Goal: Task Accomplishment & Management: Manage account settings

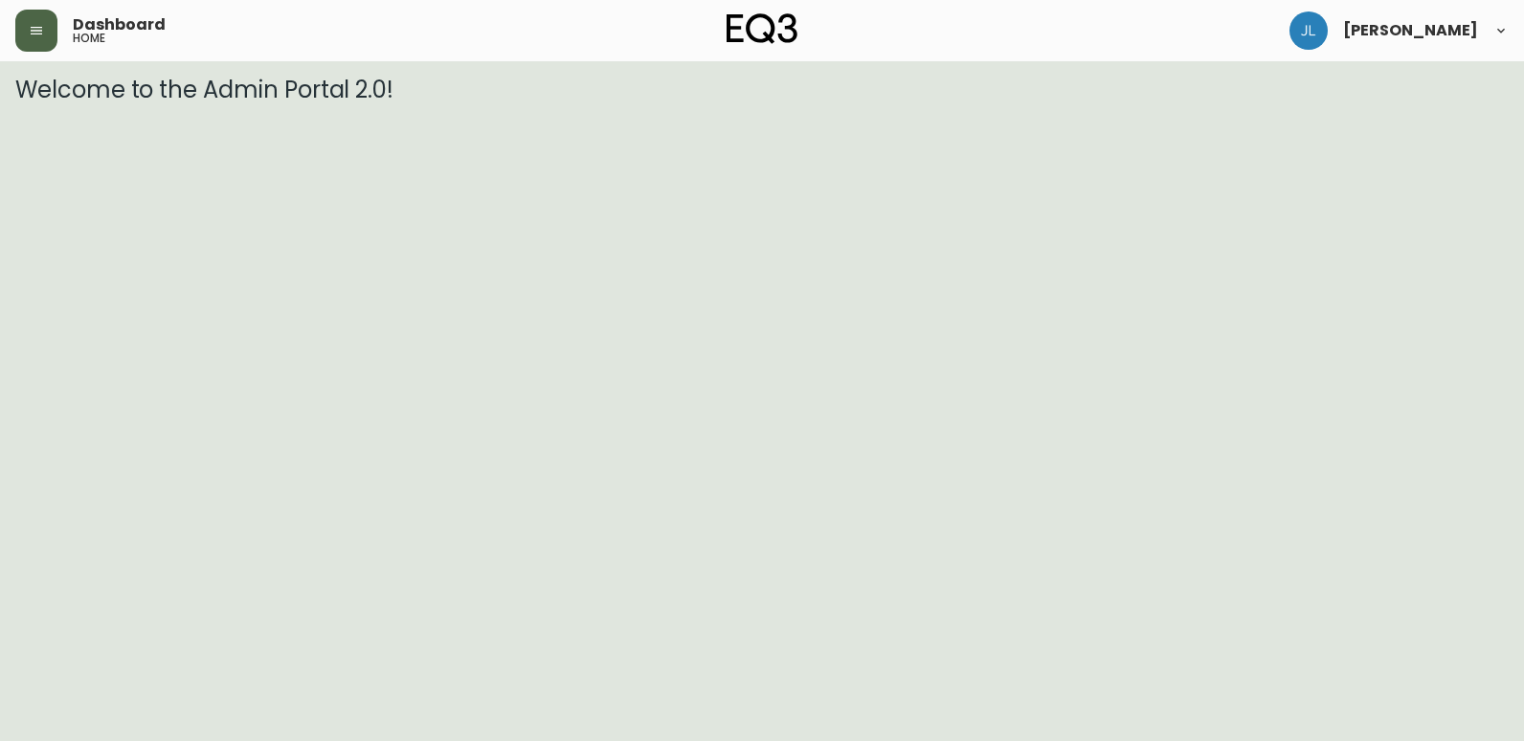
click at [38, 21] on button "button" at bounding box center [36, 31] width 42 height 42
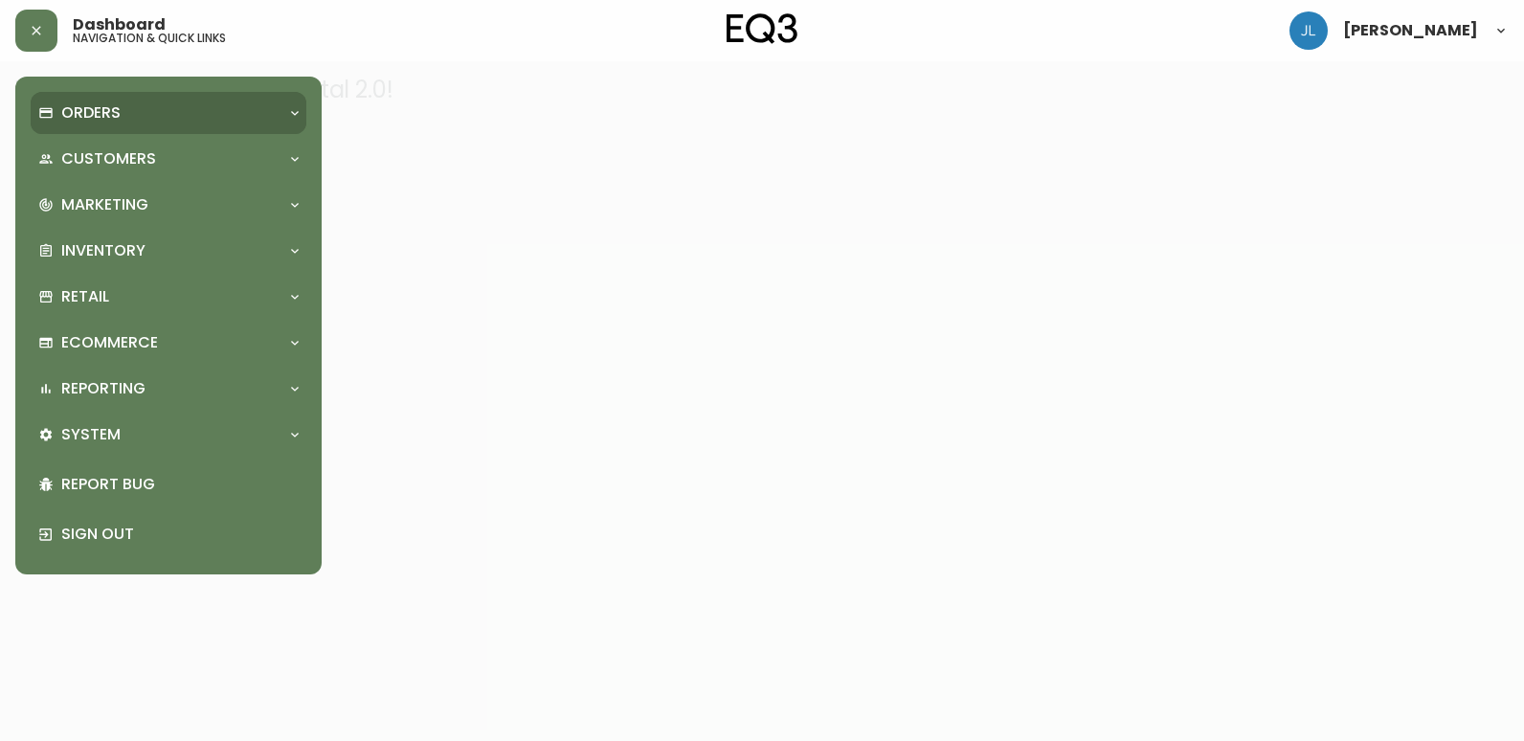
click at [86, 111] on p "Orders" at bounding box center [90, 112] width 59 height 21
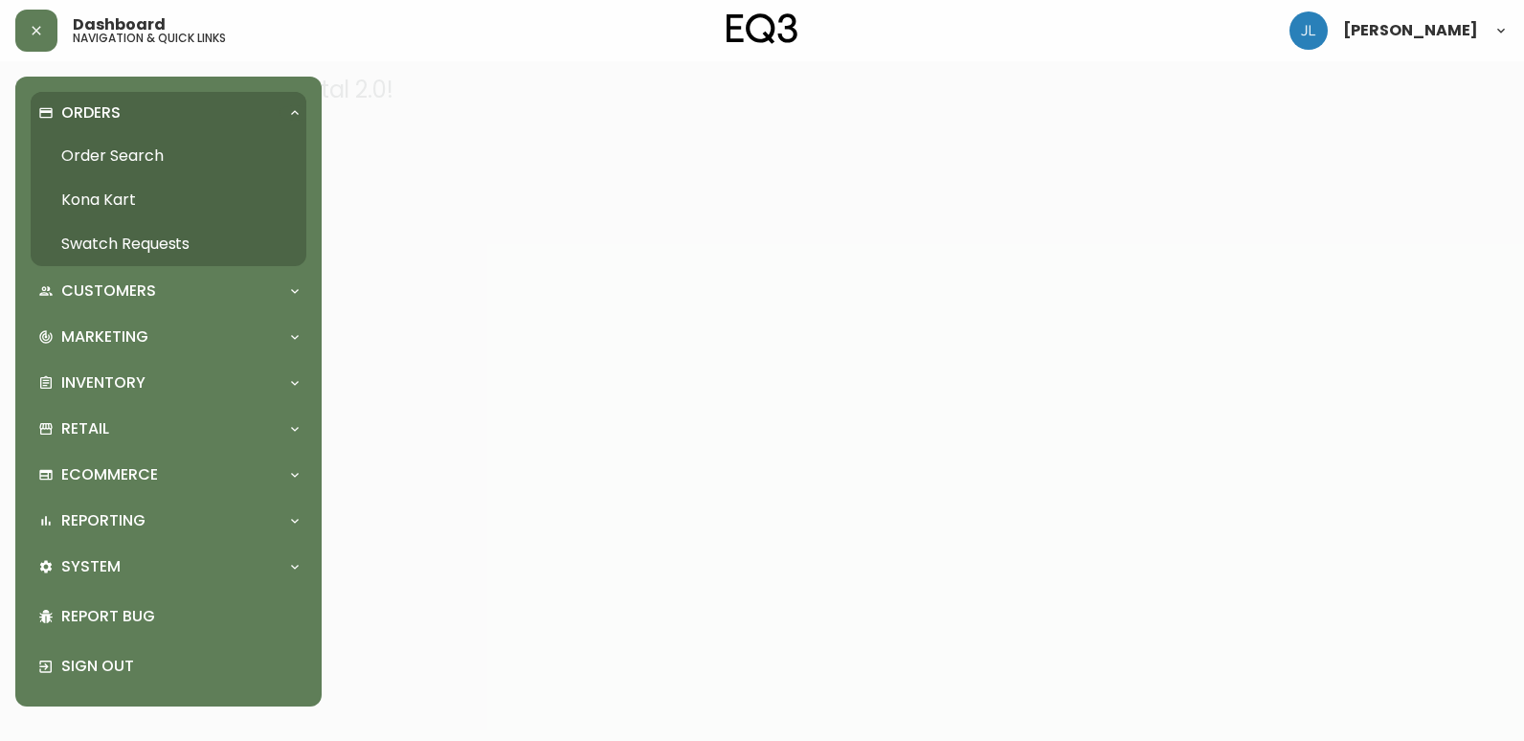
click at [112, 163] on link "Order Search" at bounding box center [169, 156] width 276 height 44
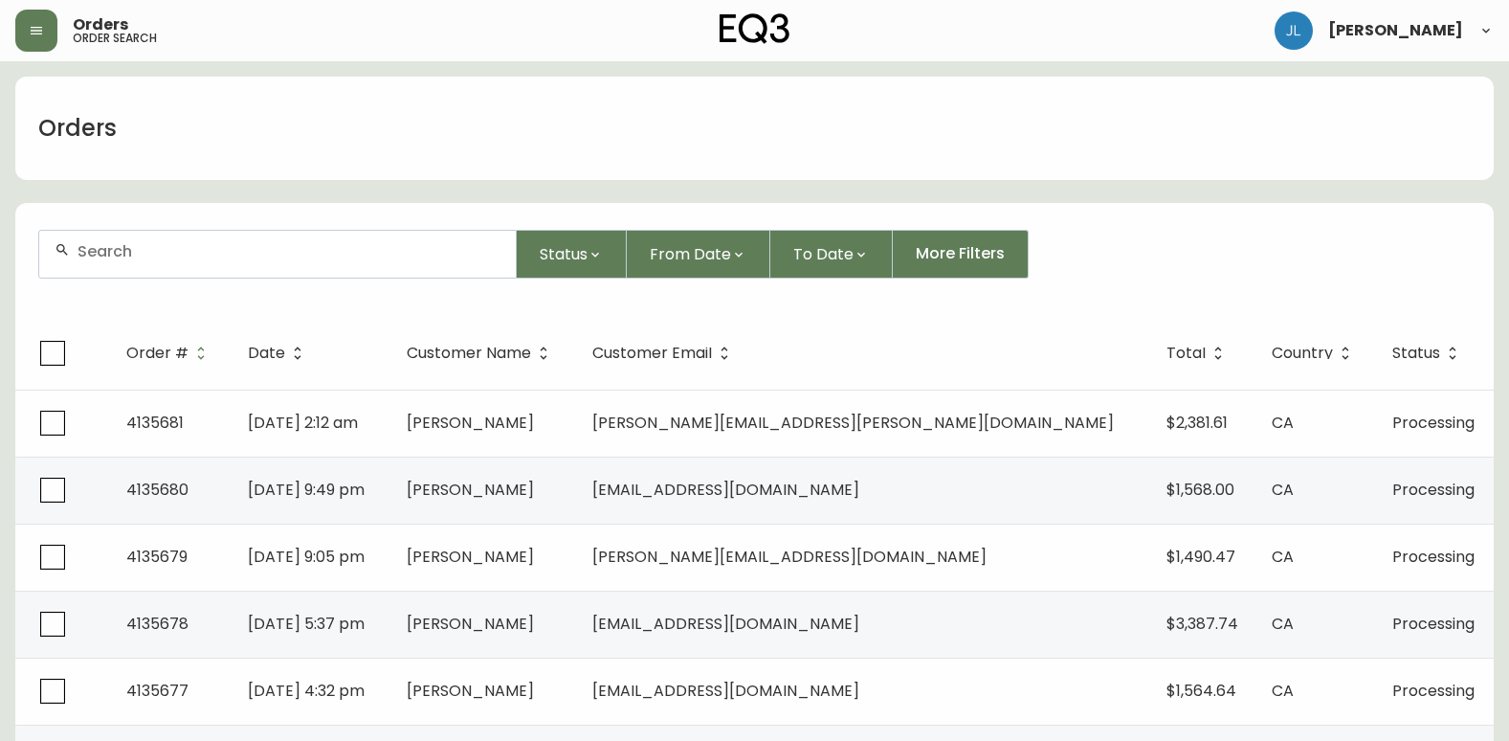
click at [323, 246] on input "text" at bounding box center [289, 251] width 423 height 18
paste input "4133329"
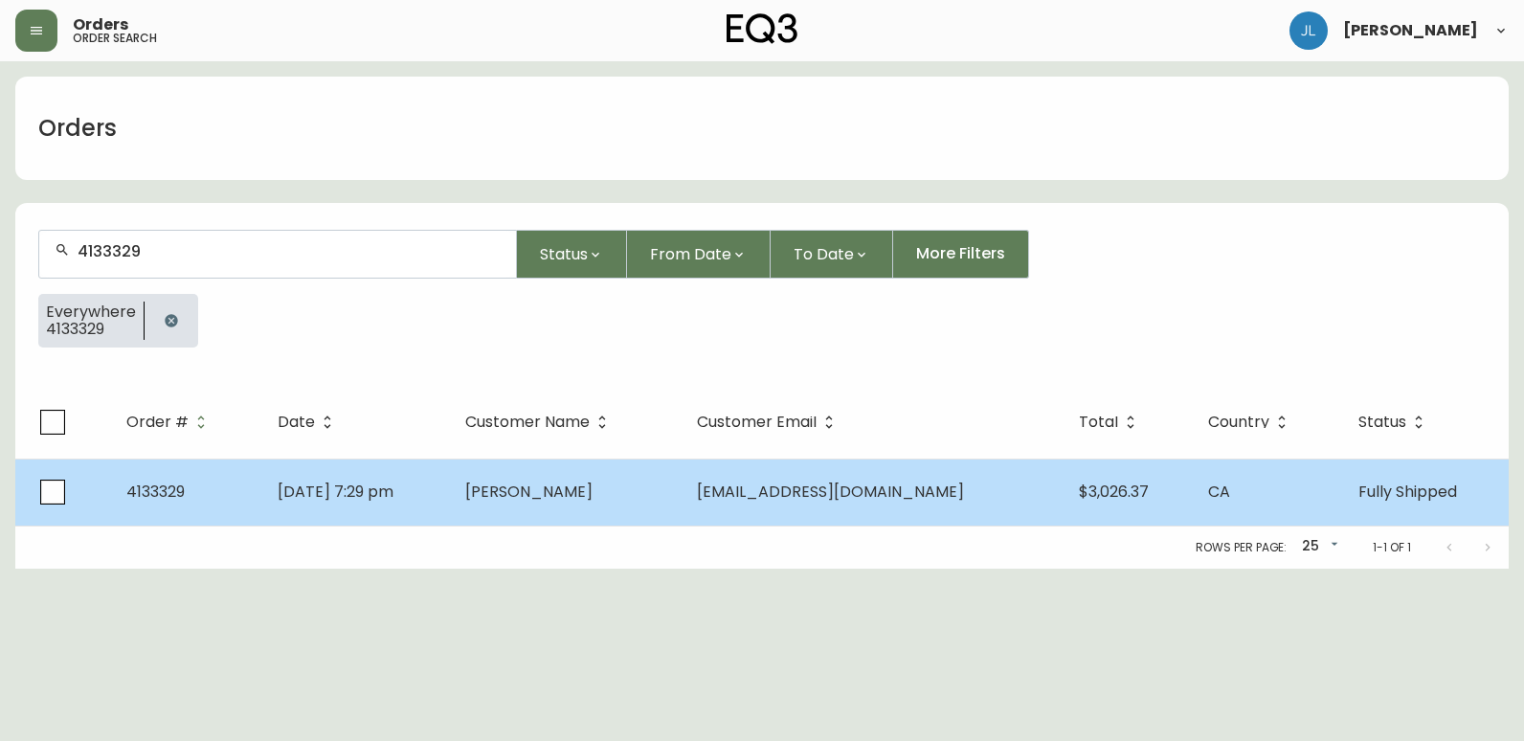
type input "4133329"
click at [262, 501] on td "4133329" at bounding box center [186, 491] width 151 height 67
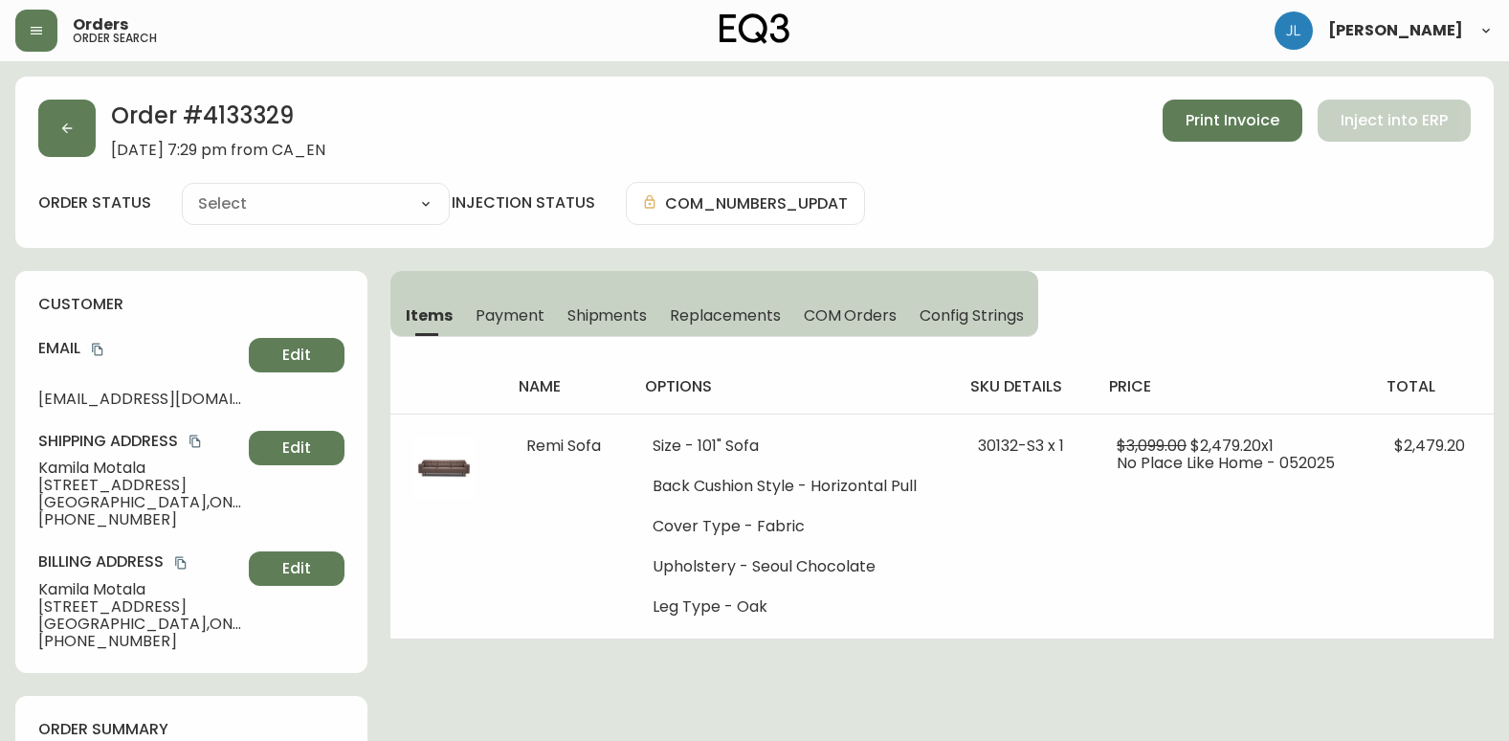
type input "Fully Shipped"
select select "FULLY_SHIPPED"
drag, startPoint x: 36, startPoint y: 392, endPoint x: 278, endPoint y: 396, distance: 242.2
click at [278, 396] on div "customer Email [EMAIL_ADDRESS][DOMAIN_NAME] Edit Shipping Address [PERSON_NAME]…" at bounding box center [191, 472] width 352 height 402
copy div "[EMAIL_ADDRESS][DOMAIN_NAME] Edit"
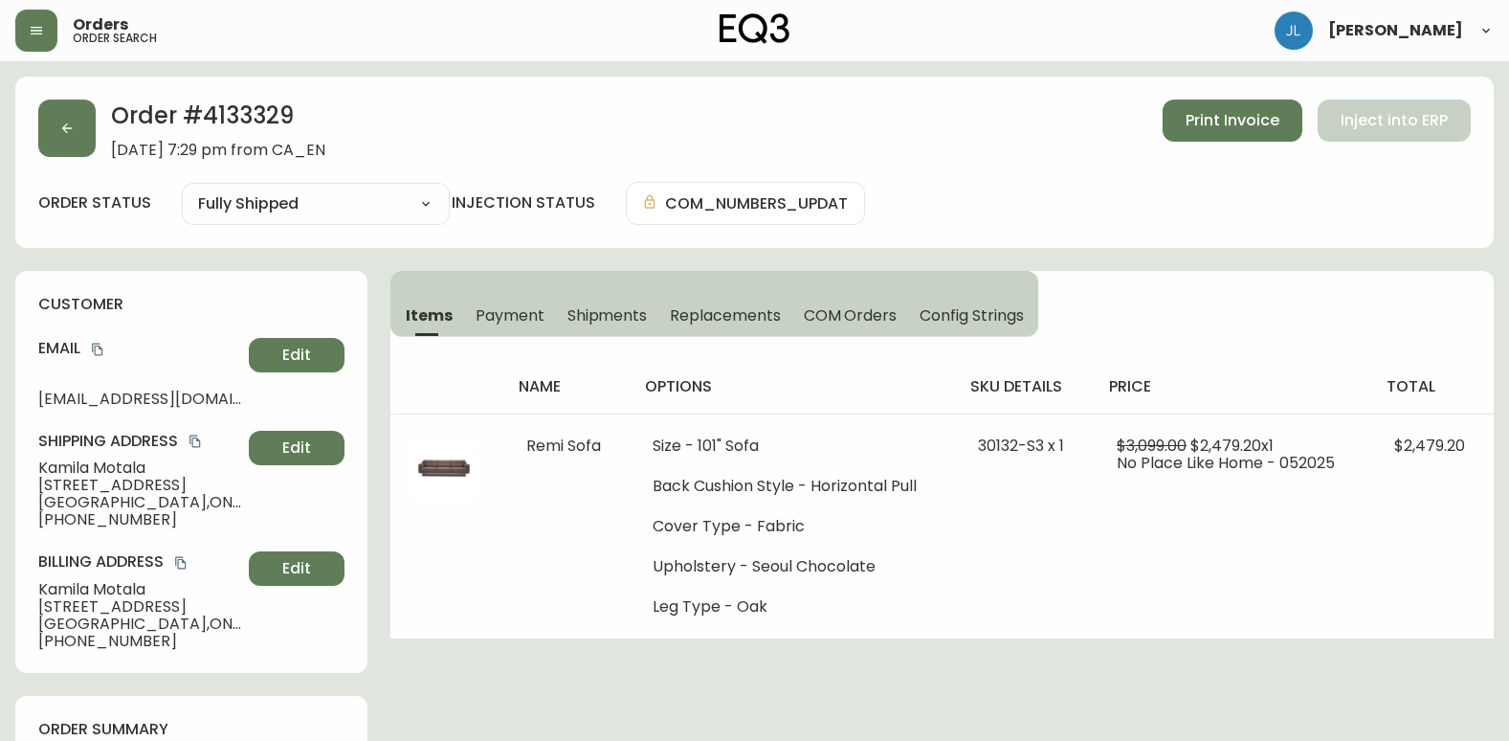
click at [225, 312] on h4 "customer" at bounding box center [191, 304] width 306 height 21
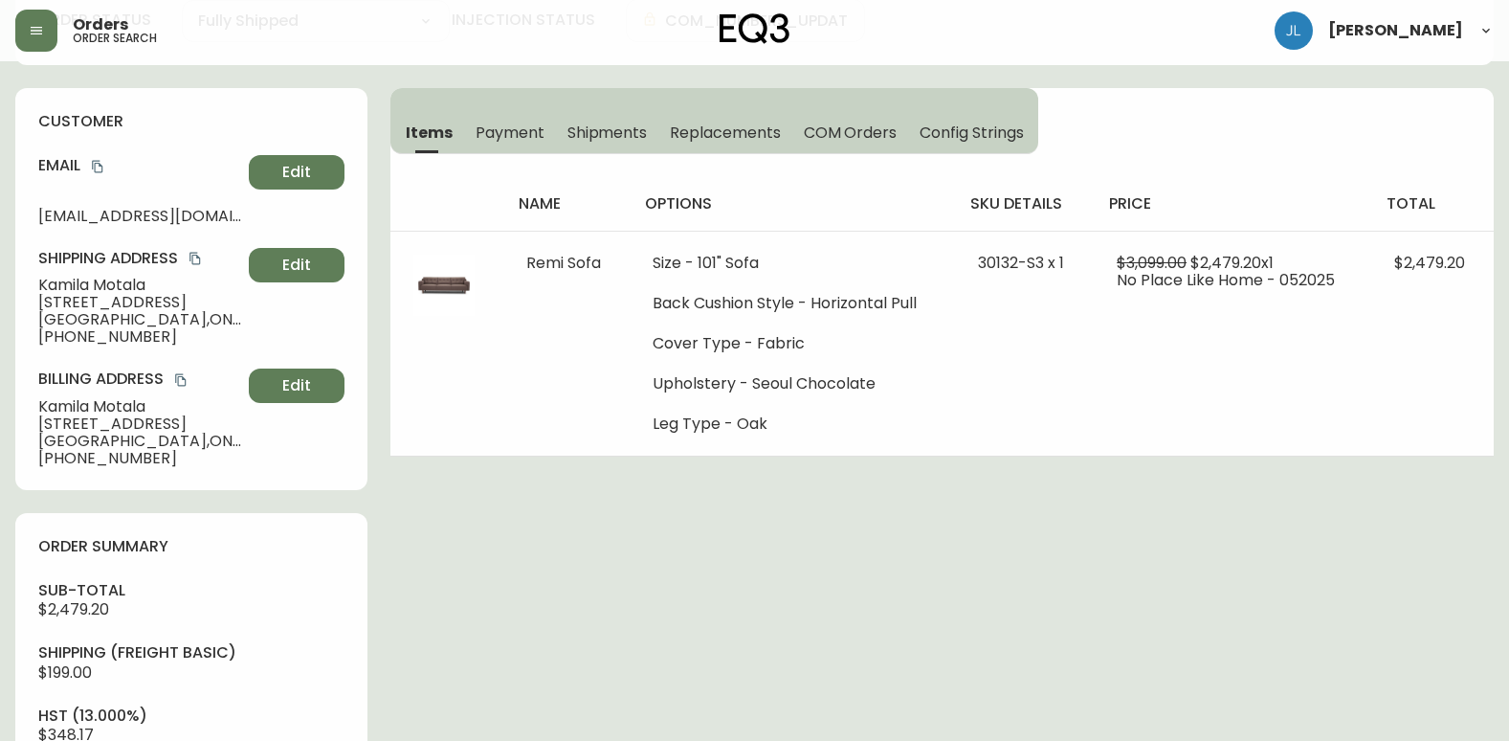
scroll to position [191, 0]
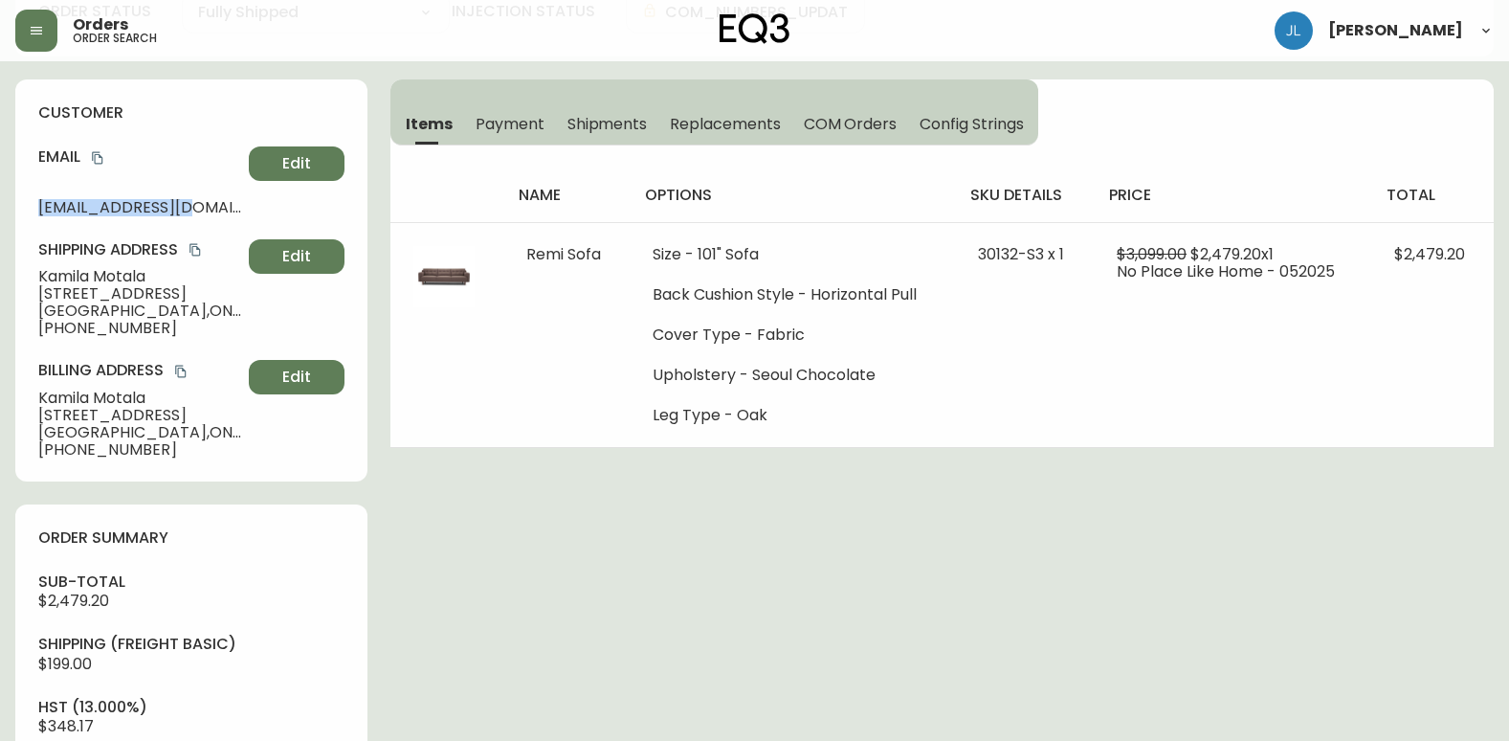
drag, startPoint x: 38, startPoint y: 205, endPoint x: 199, endPoint y: 203, distance: 160.8
click at [199, 203] on span "[EMAIL_ADDRESS][DOMAIN_NAME]" at bounding box center [139, 207] width 203 height 17
copy span "[EMAIL_ADDRESS][DOMAIN_NAME]"
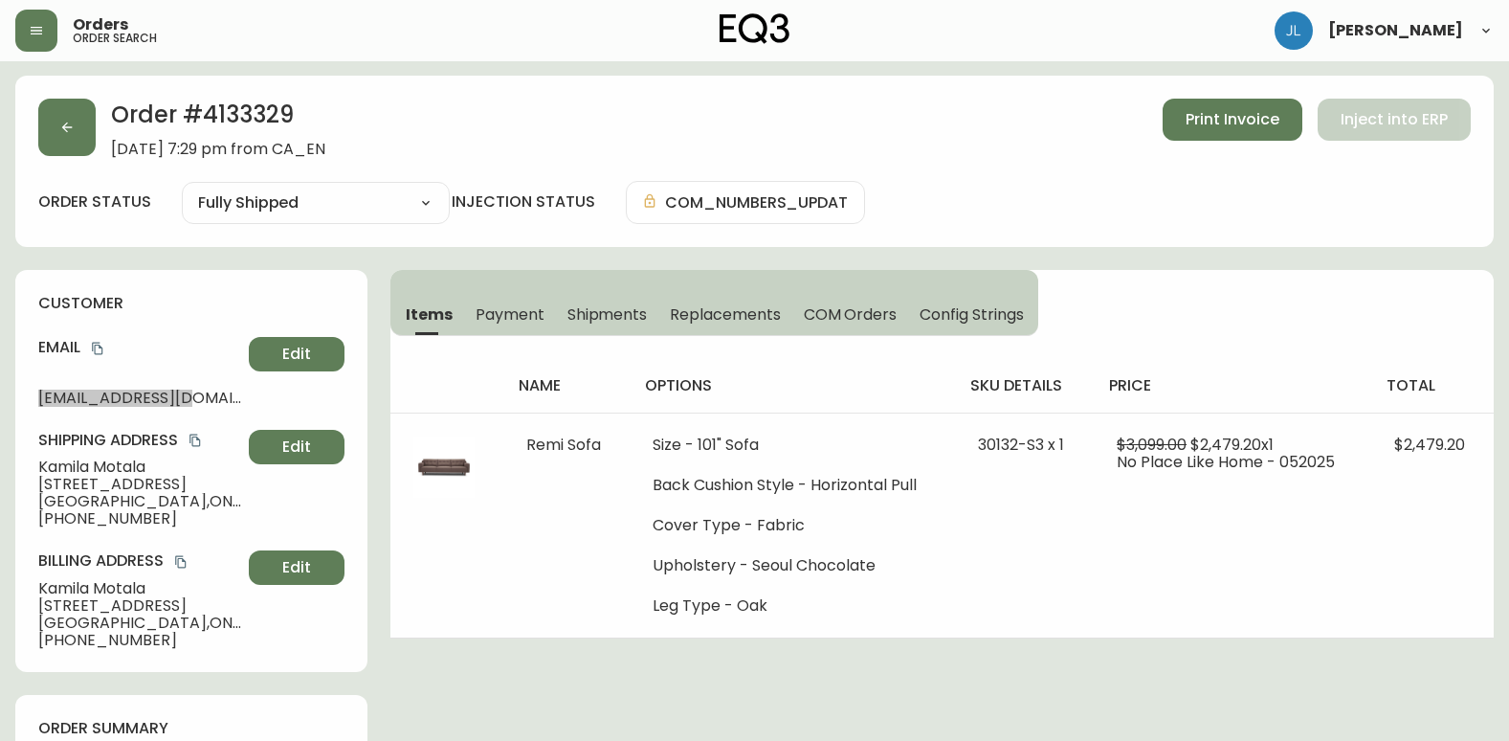
scroll to position [0, 0]
click at [81, 141] on button "button" at bounding box center [66, 128] width 57 height 57
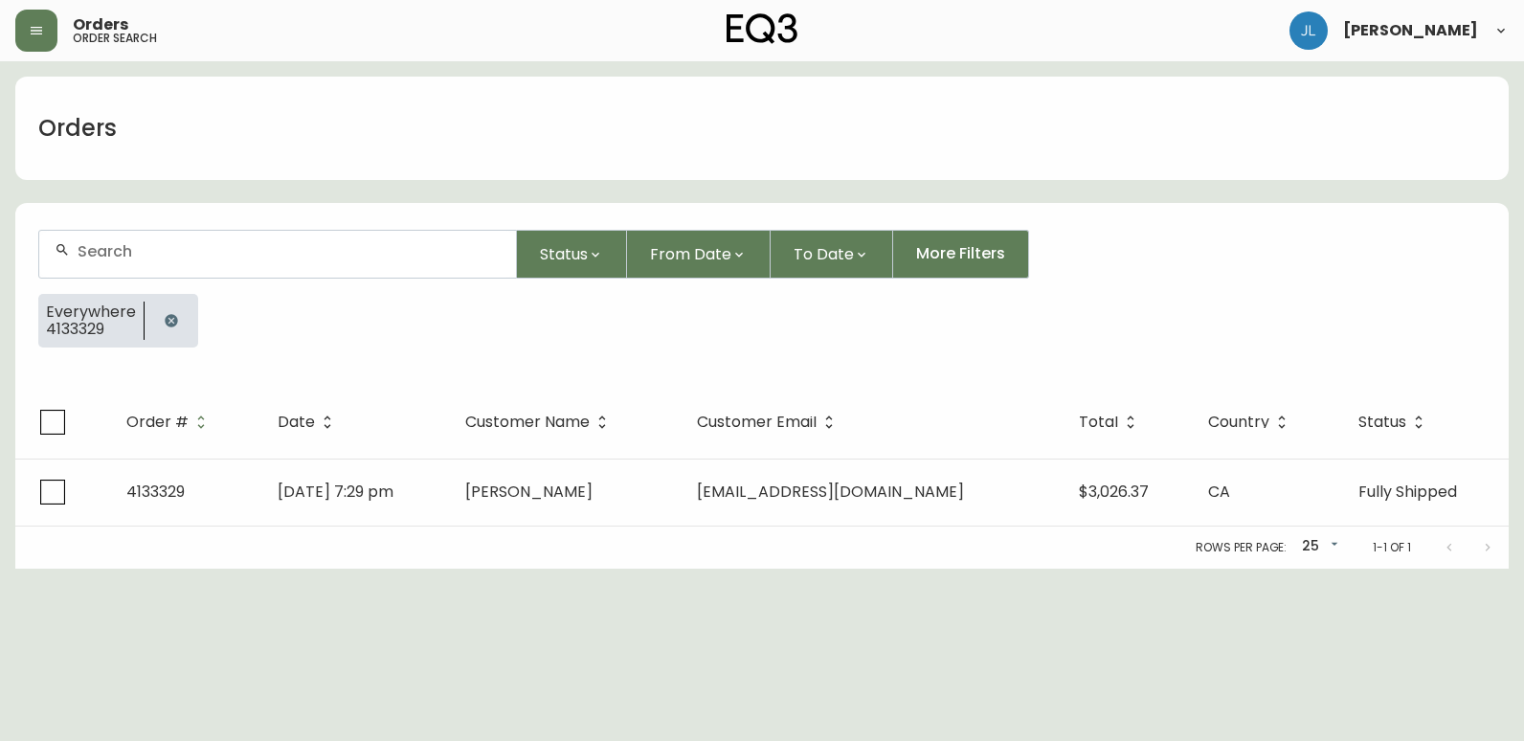
click at [166, 320] on icon "button" at bounding box center [171, 320] width 12 height 12
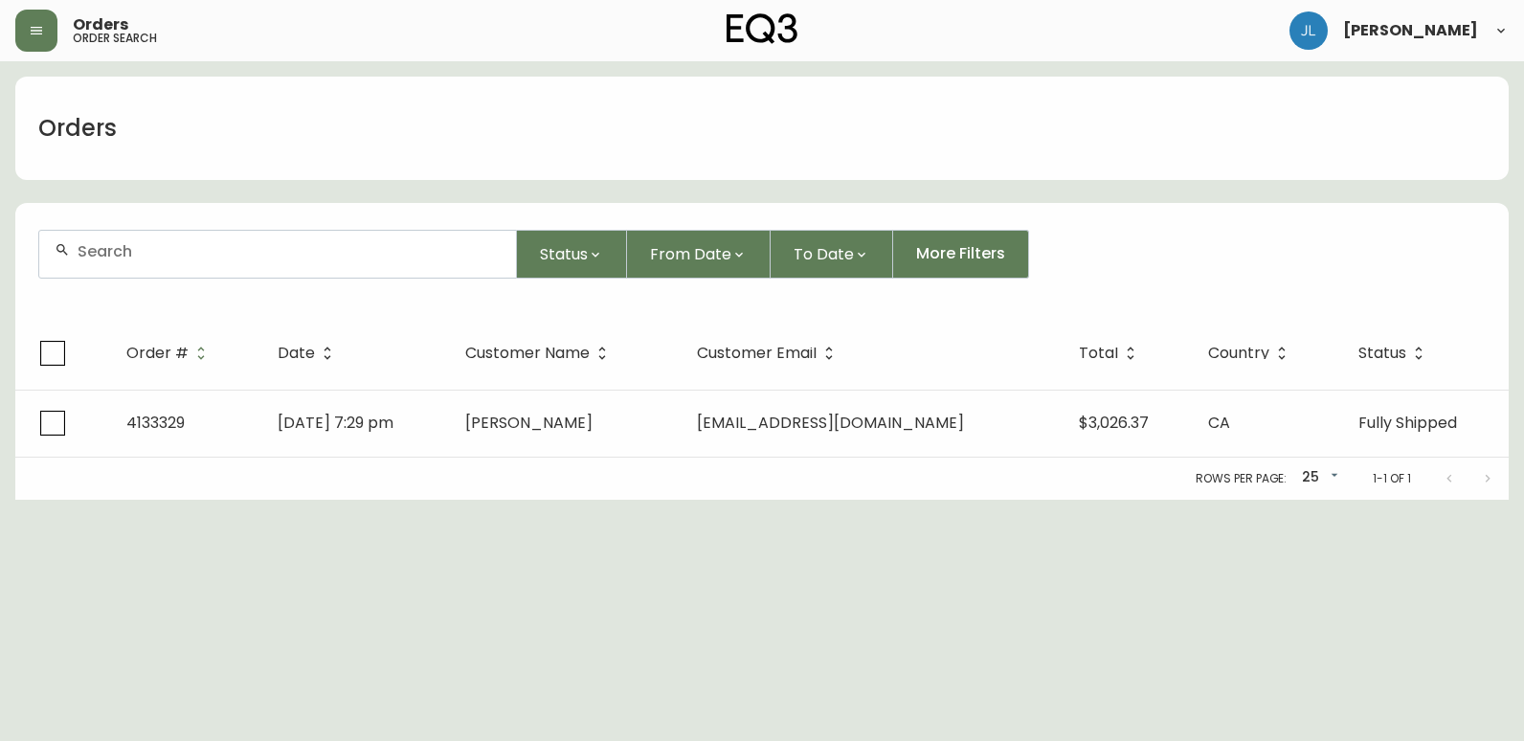
click at [167, 259] on div at bounding box center [277, 254] width 477 height 47
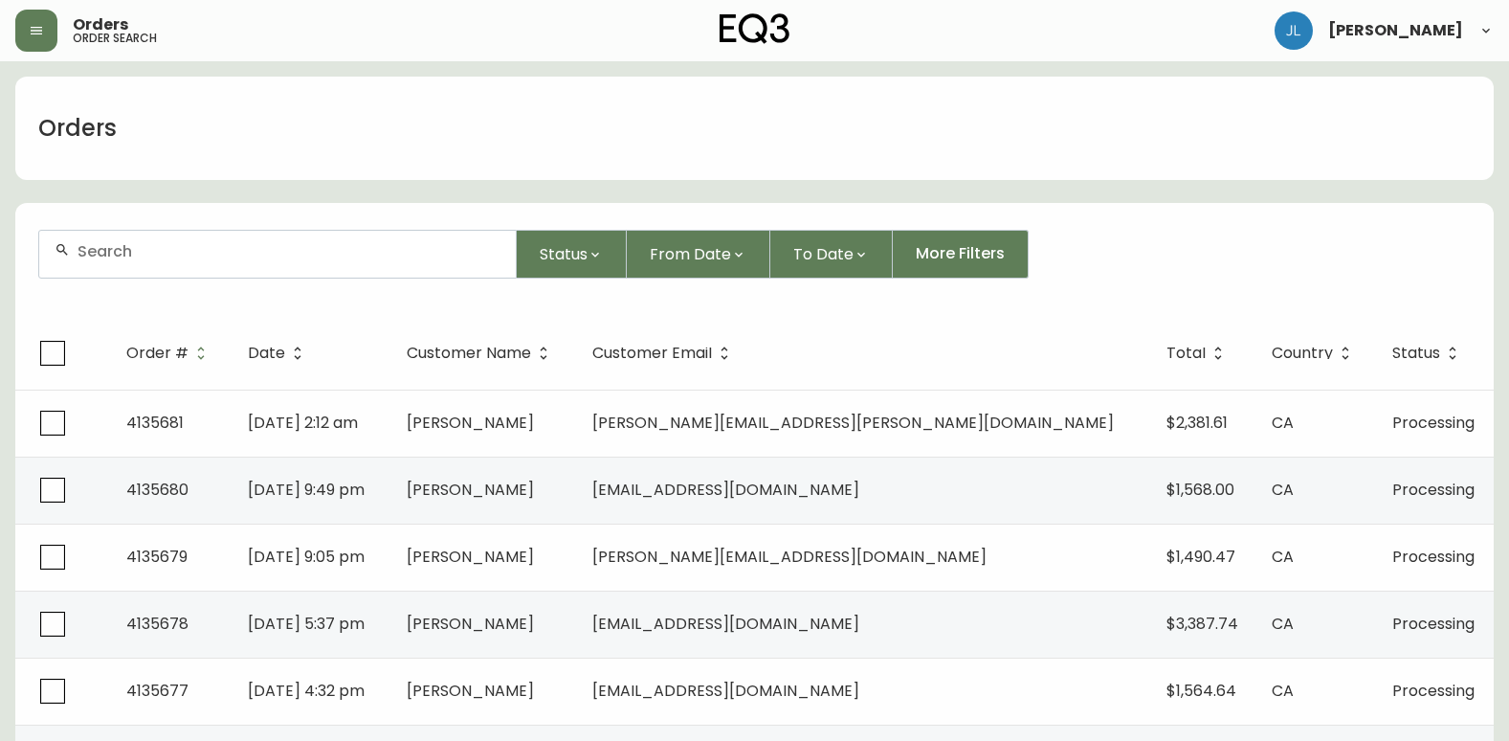
paste input "4133910"
type input "4133910"
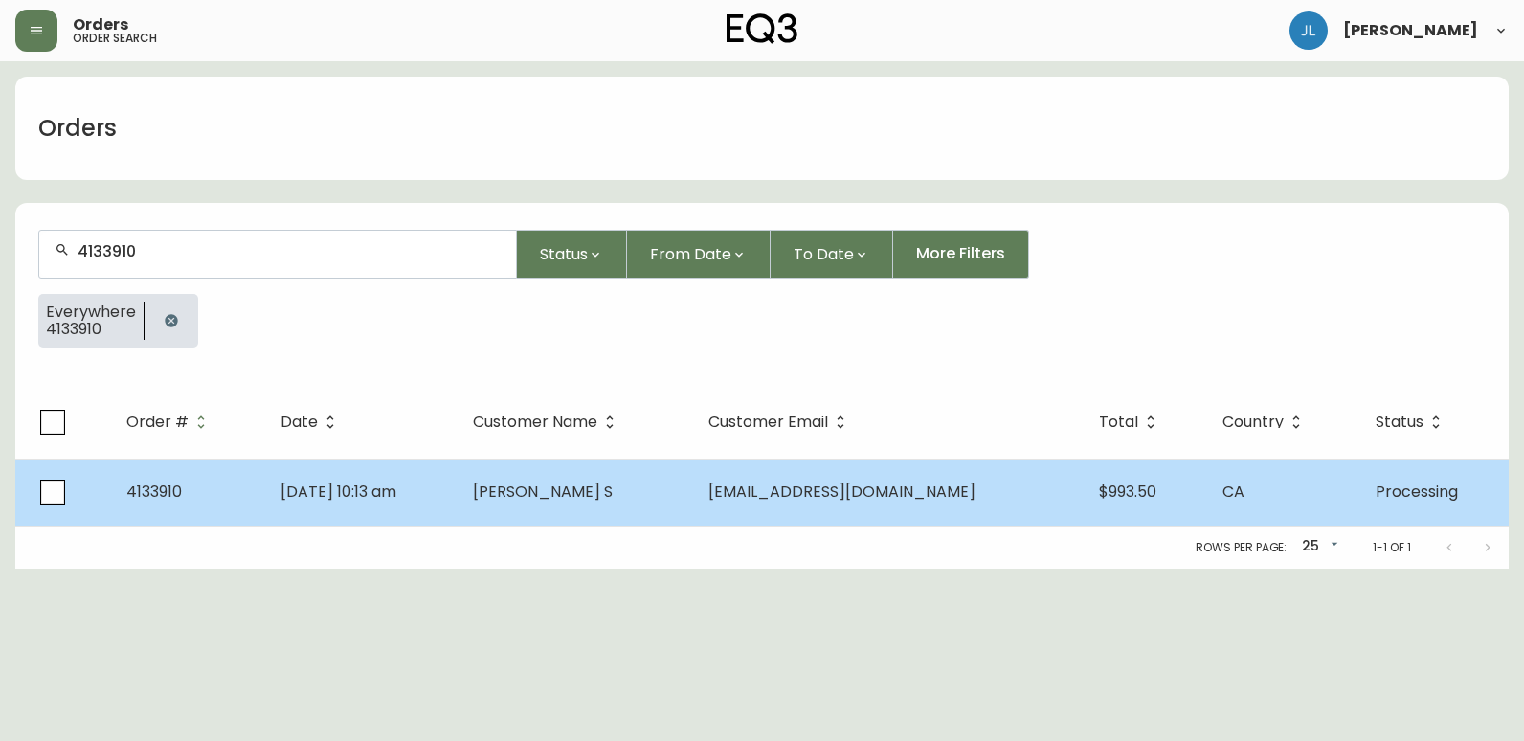
click at [261, 498] on td "4133910" at bounding box center [188, 491] width 154 height 67
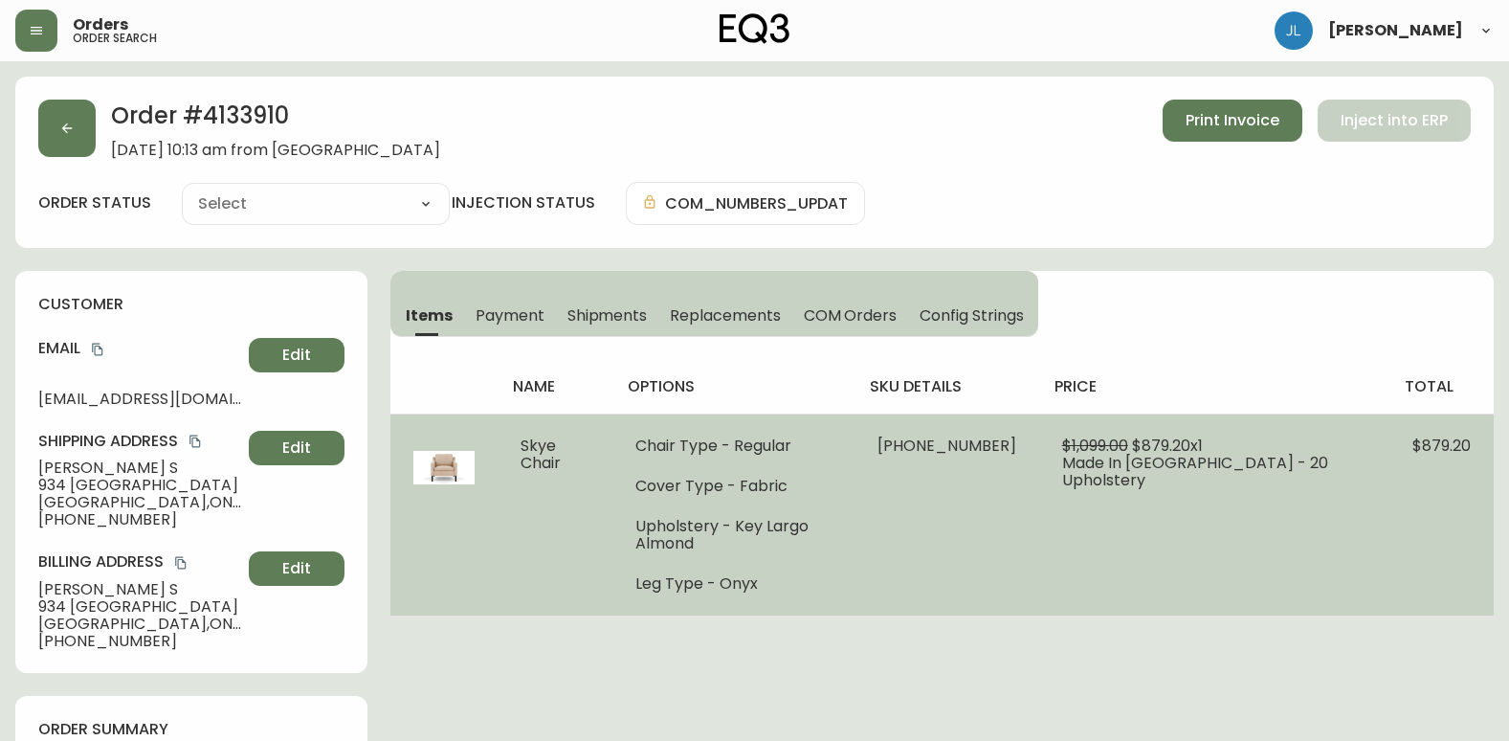
type input "Processing"
select select "PROCESSING"
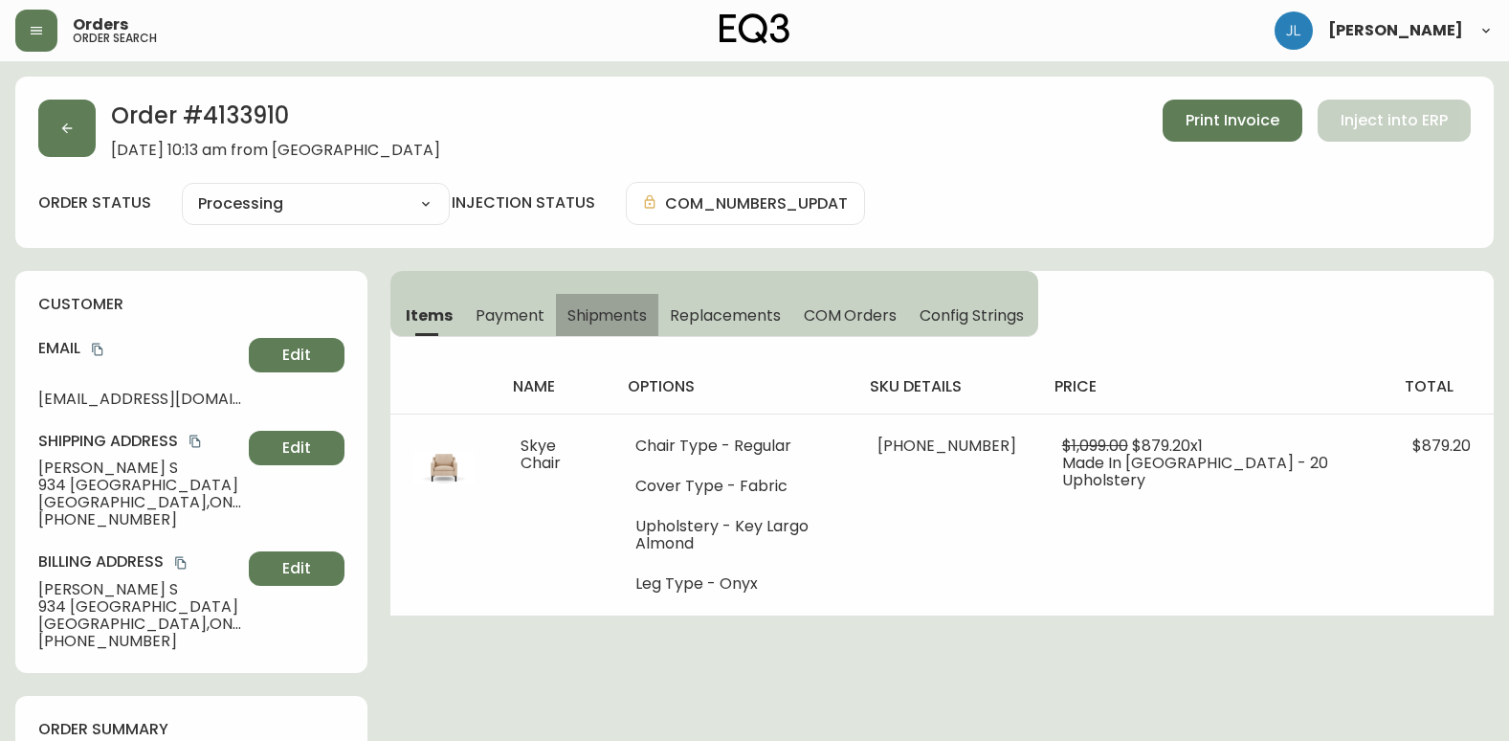
click at [618, 314] on span "Shipments" at bounding box center [608, 315] width 80 height 20
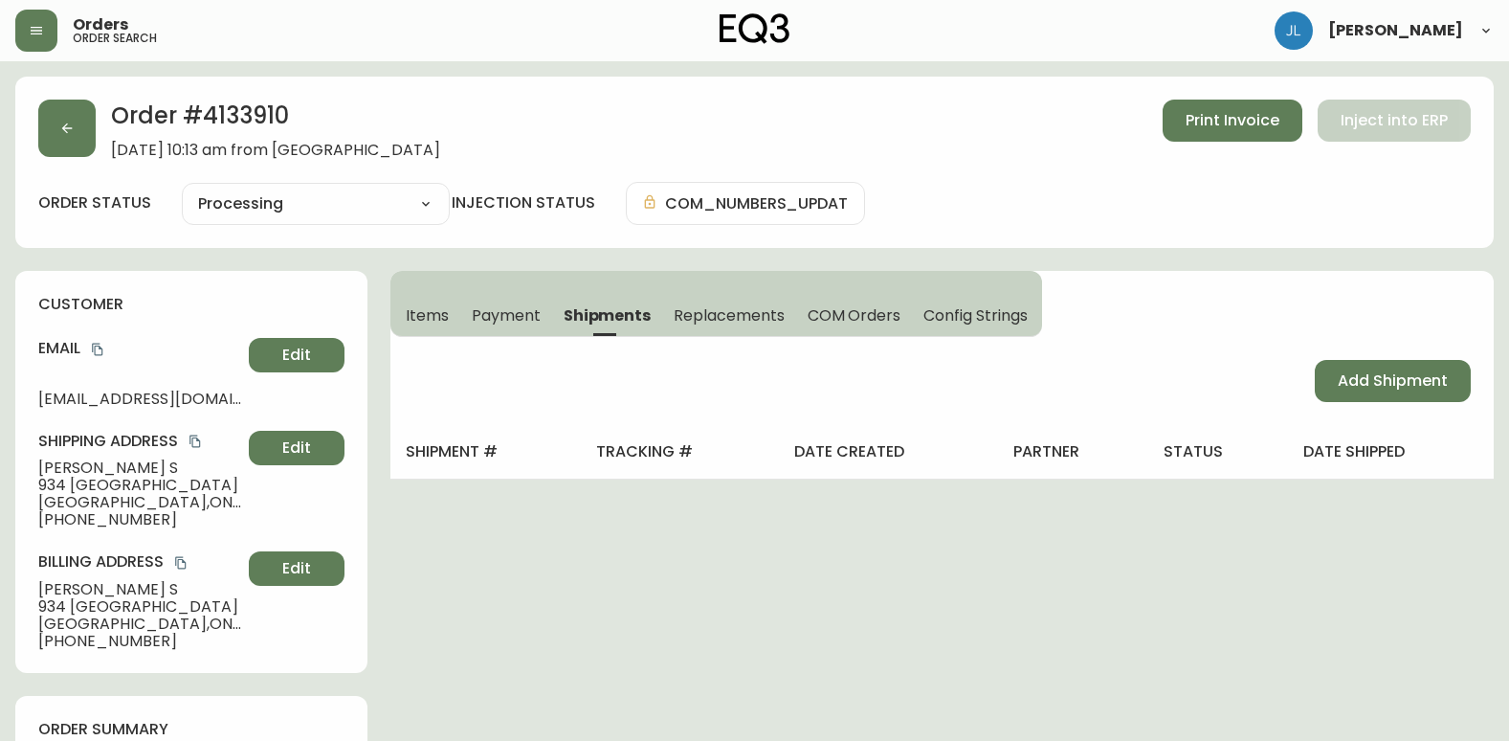
click at [434, 315] on span "Items" at bounding box center [427, 315] width 43 height 20
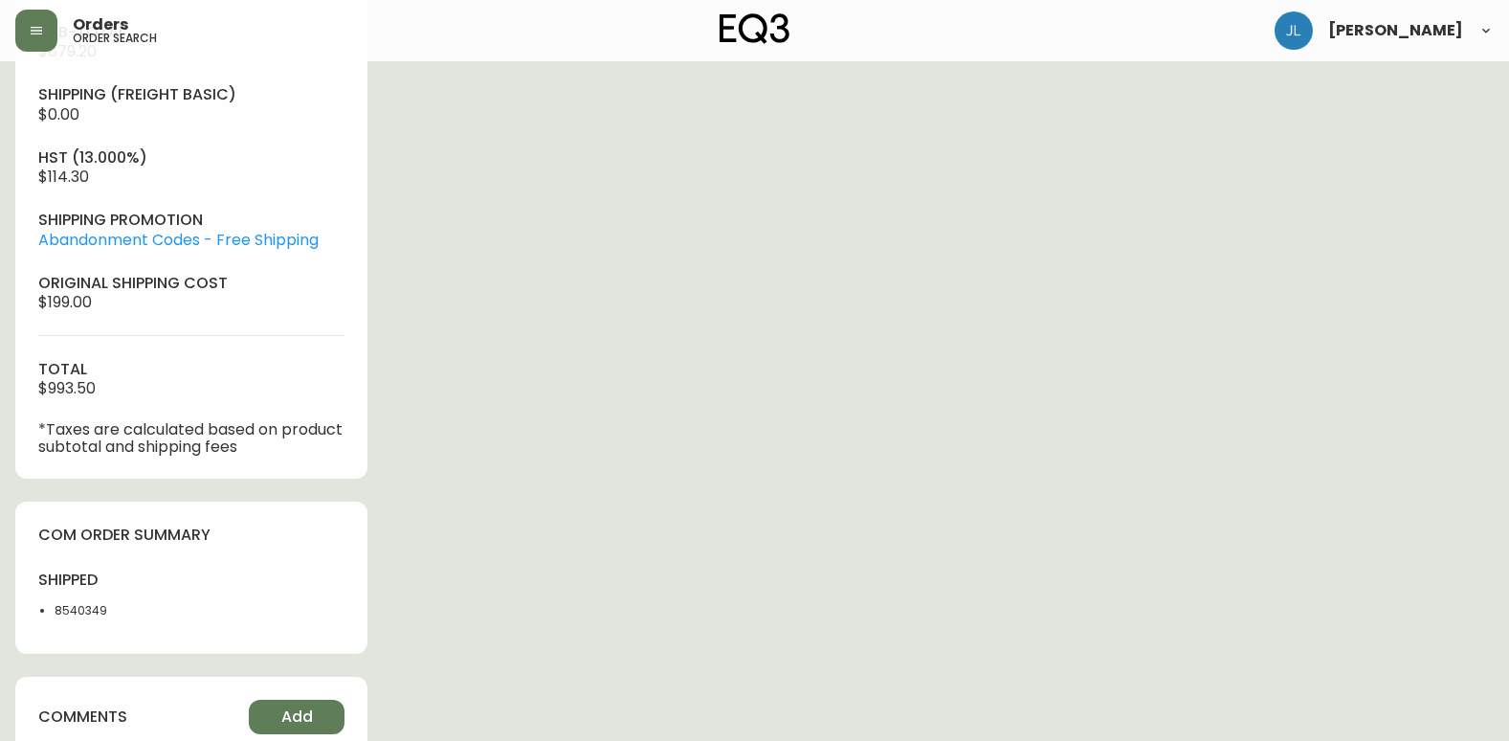
scroll to position [766, 0]
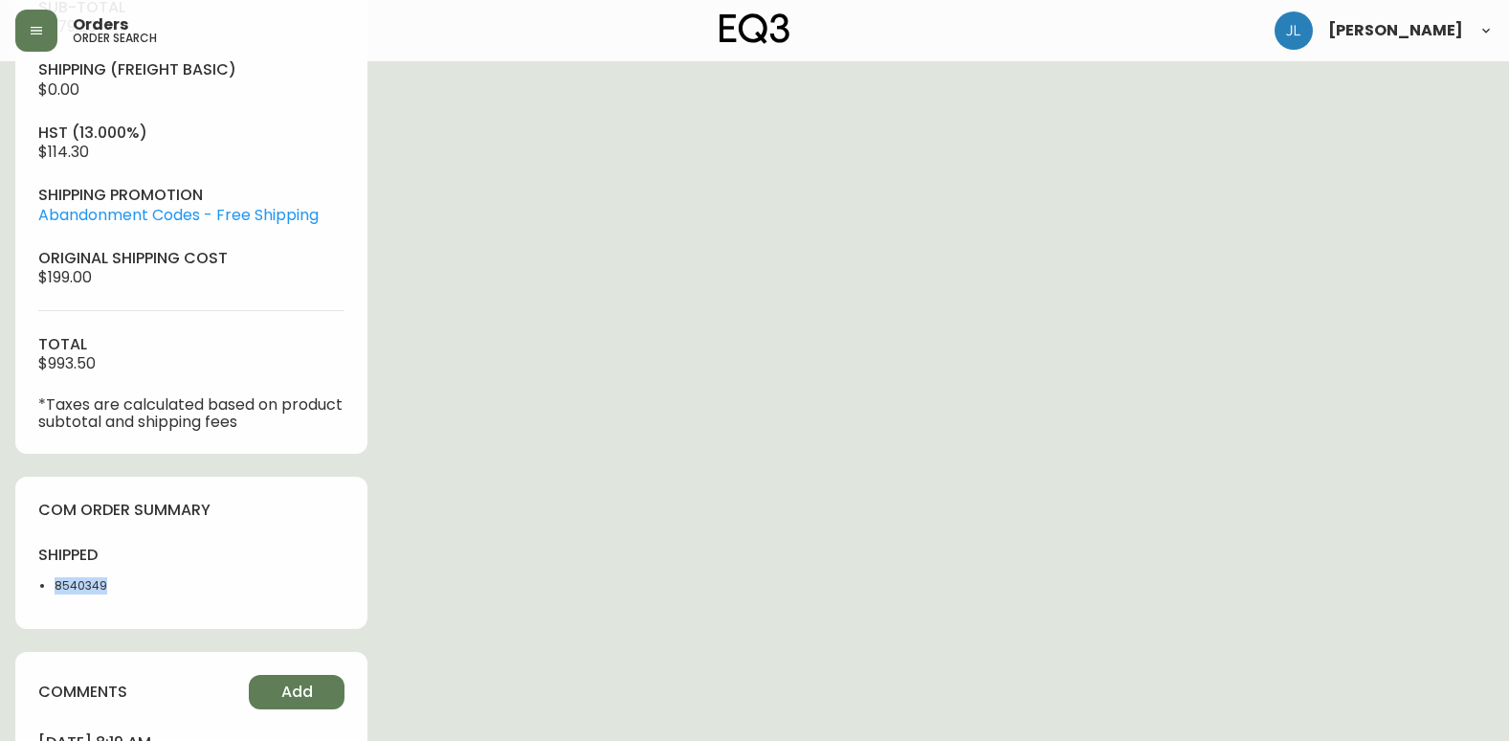
drag, startPoint x: 85, startPoint y: 593, endPoint x: 48, endPoint y: 590, distance: 37.5
click at [47, 593] on ul "8540349" at bounding box center [109, 585] width 142 height 17
click at [1235, 531] on div "Order # 4133910 [DATE] 10:13 am from [GEOGRAPHIC_DATA] Print Invoice Inject int…" at bounding box center [754, 142] width 1479 height 1663
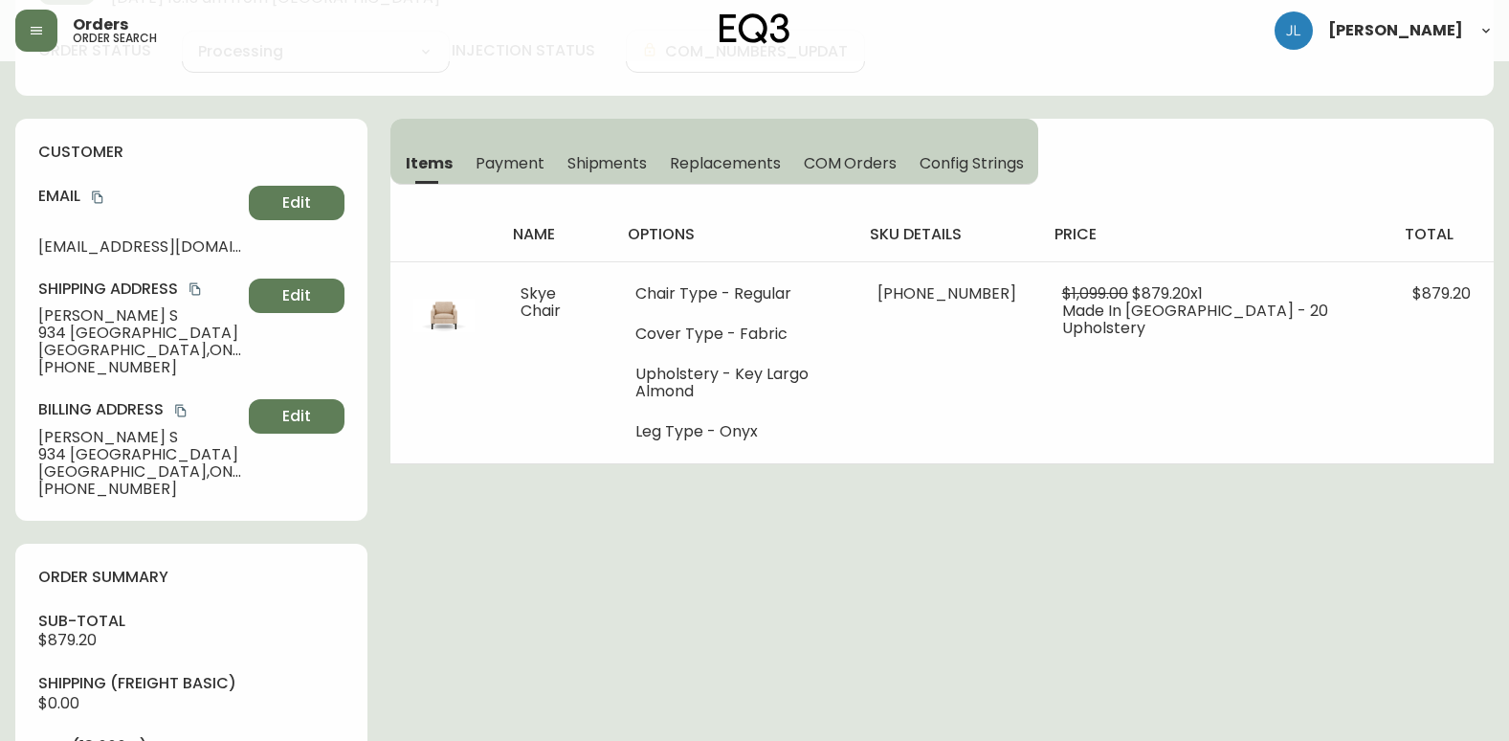
scroll to position [0, 0]
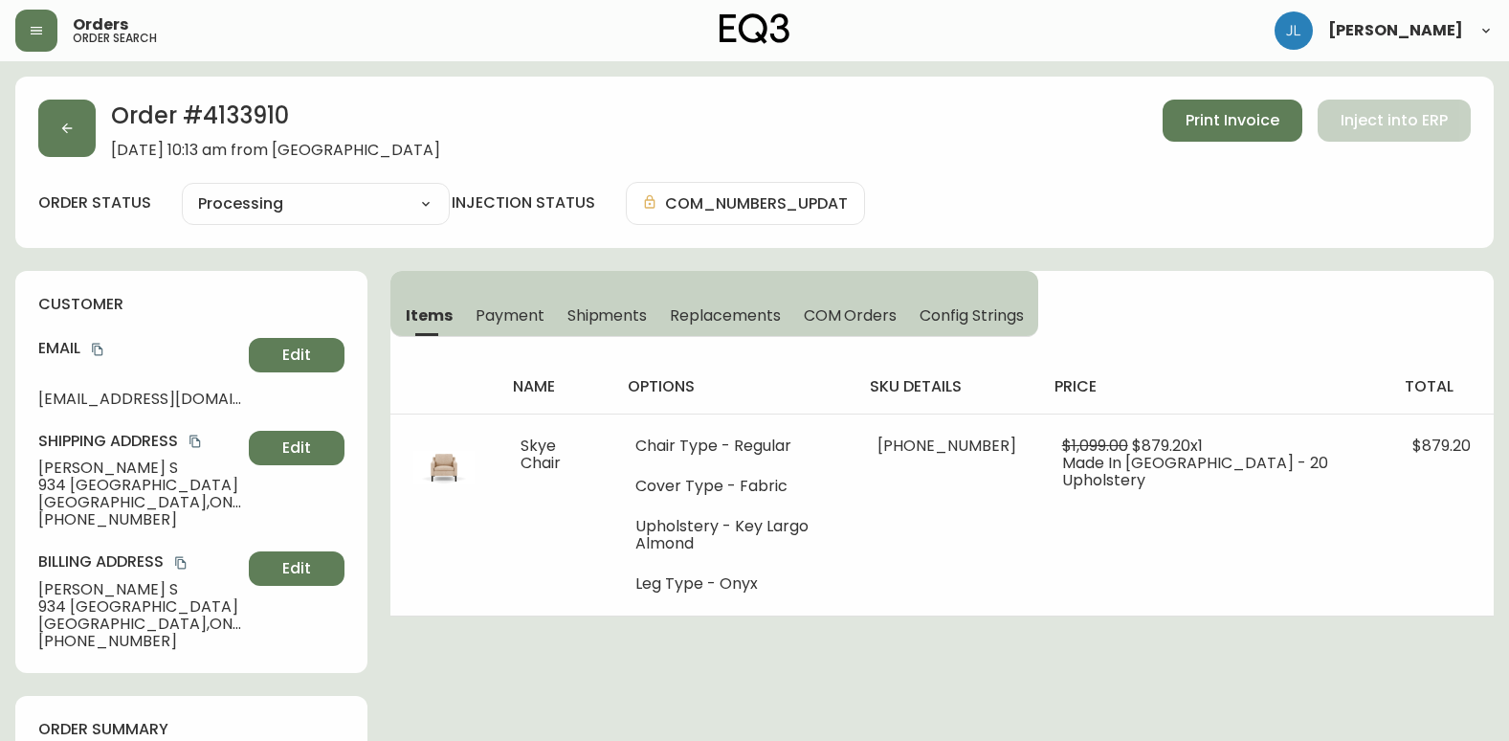
click at [582, 325] on span "Shipments" at bounding box center [608, 315] width 80 height 20
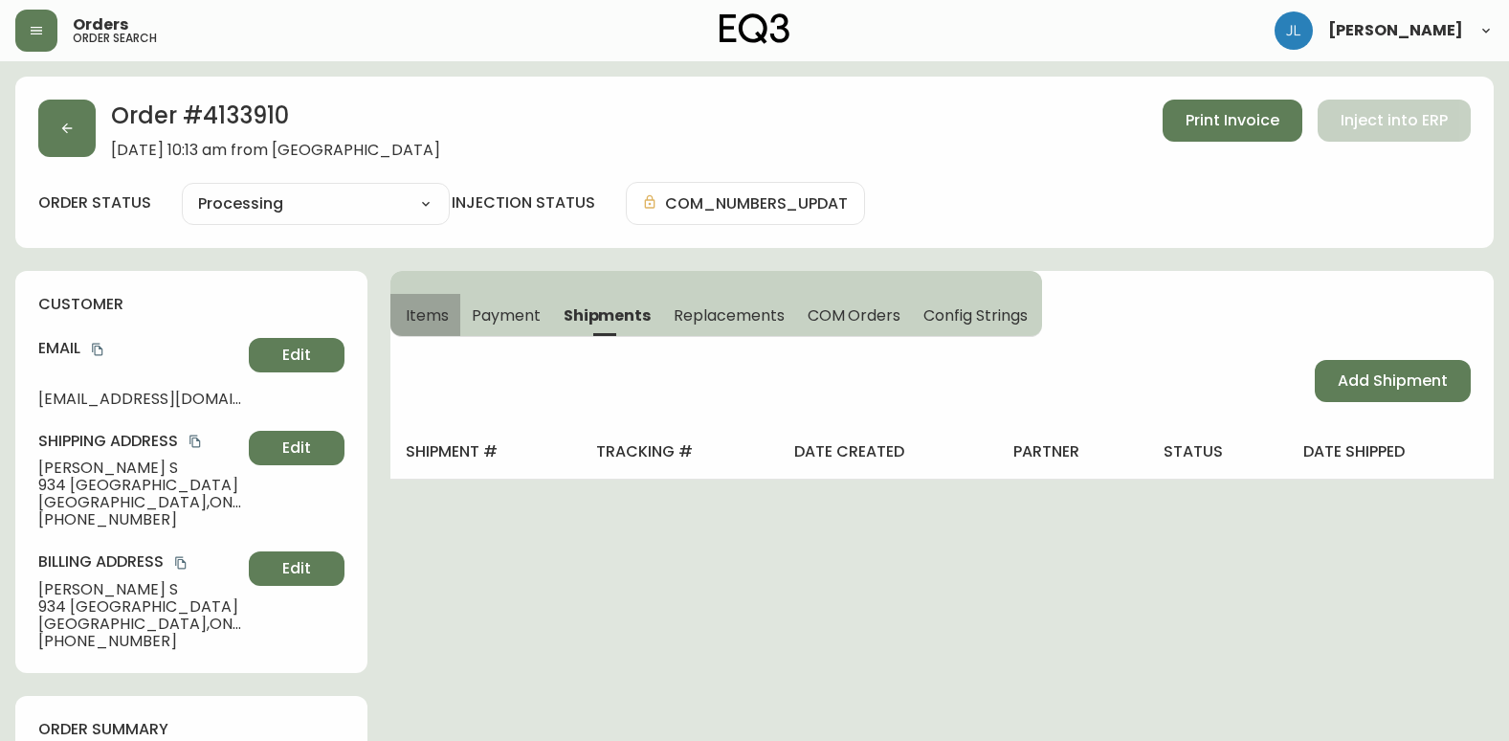
click at [443, 318] on span "Items" at bounding box center [427, 315] width 43 height 20
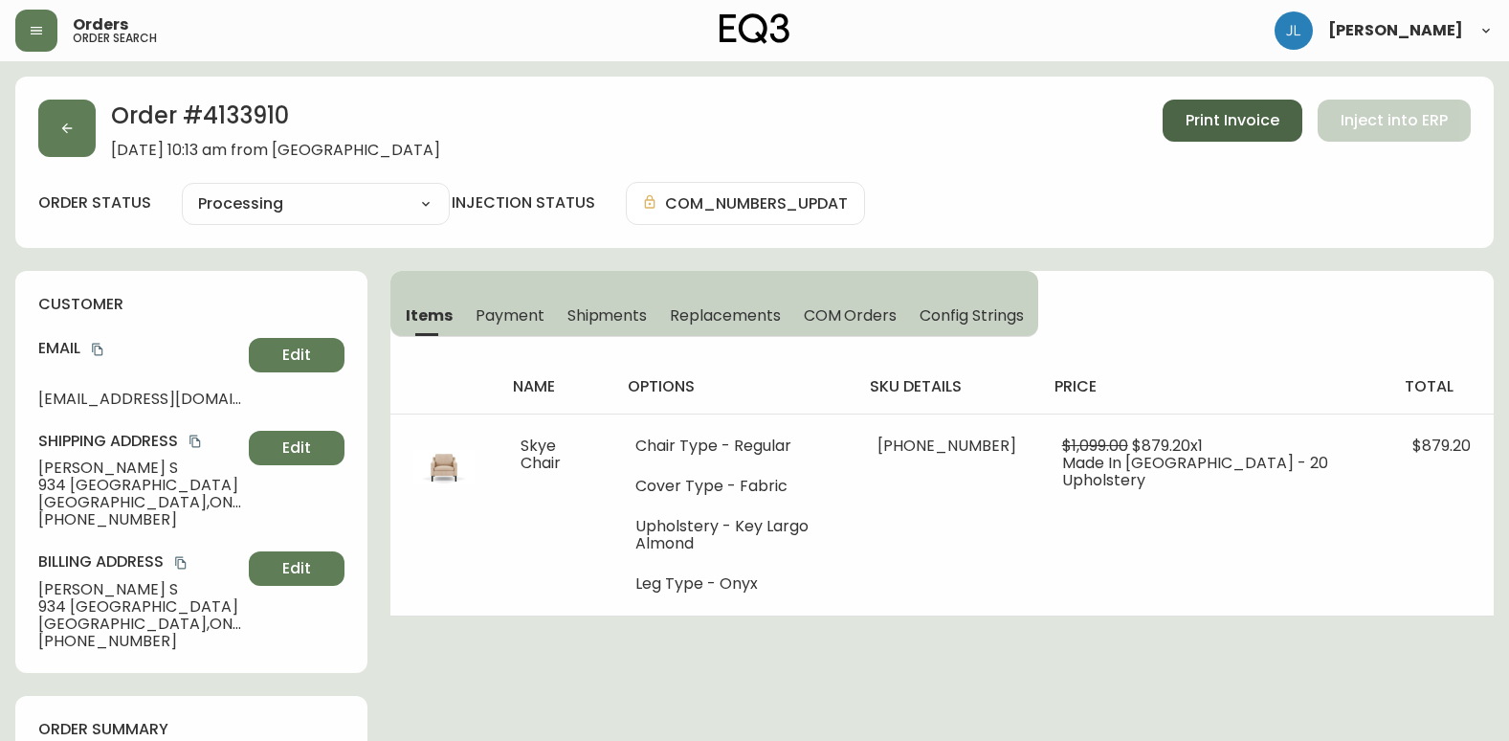
scroll to position [96, 0]
